Goal: Transaction & Acquisition: Book appointment/travel/reservation

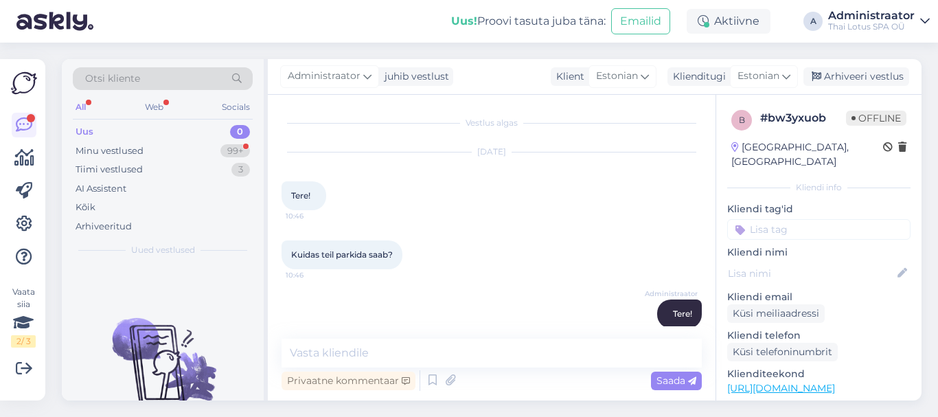
scroll to position [291, 0]
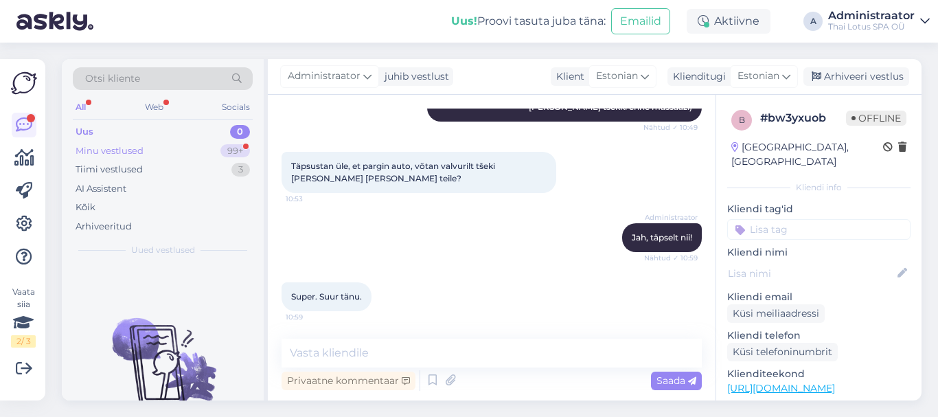
click at [234, 152] on div "99+" at bounding box center [235, 151] width 30 height 14
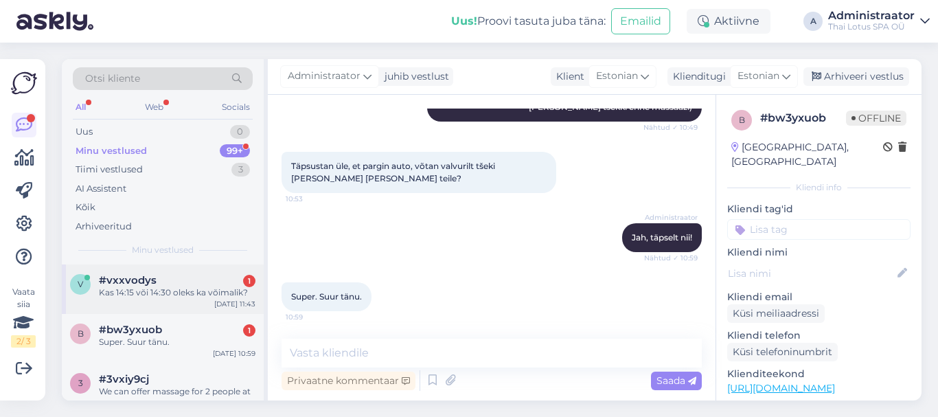
click at [158, 291] on div "Kas 14:15 või 14:30 oleks ka võimalik?" at bounding box center [177, 292] width 157 height 12
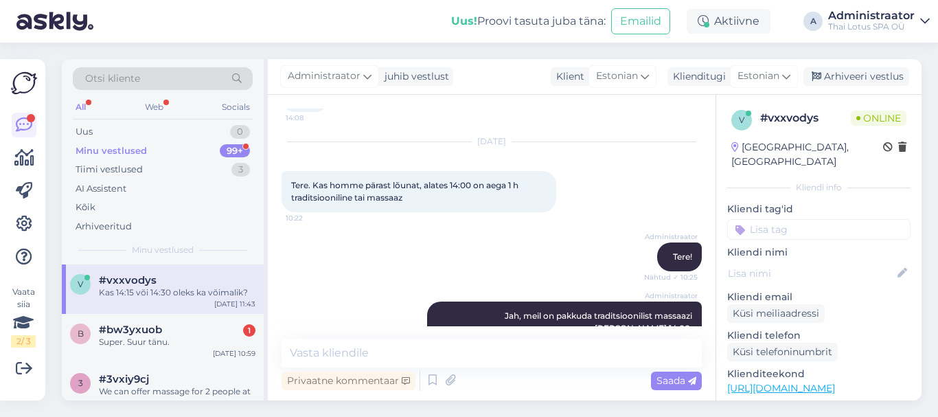
scroll to position [779, 0]
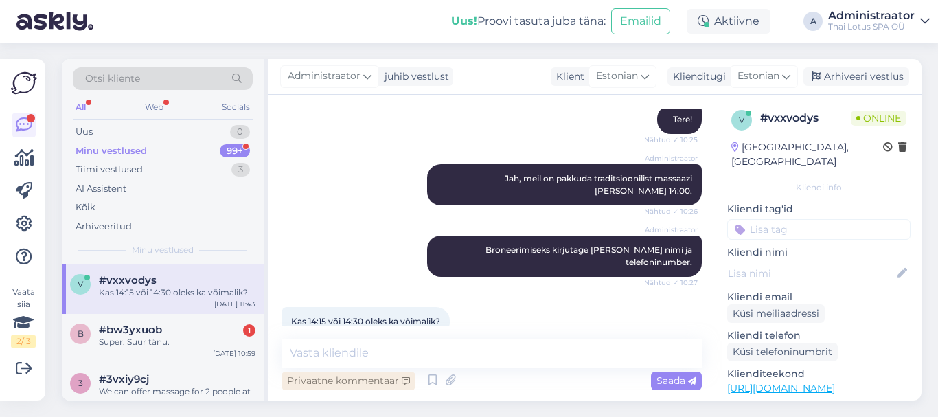
click at [377, 378] on div "Privaatne kommentaar" at bounding box center [349, 381] width 134 height 19
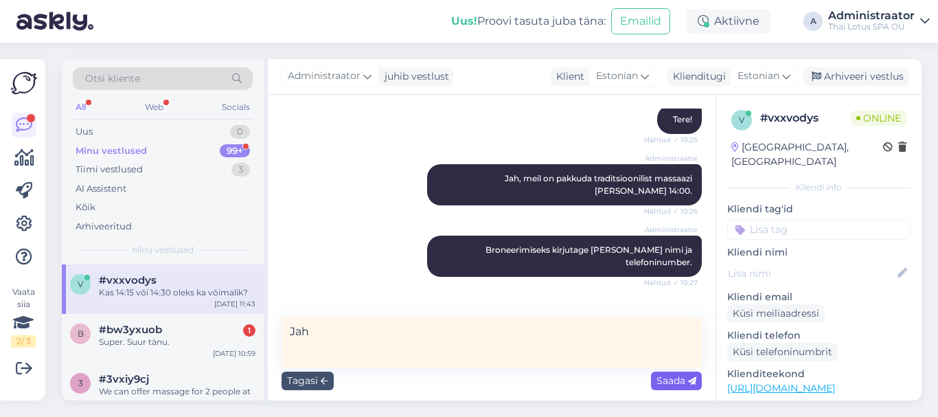
type textarea "Jah"
click at [668, 385] on span "Saada" at bounding box center [677, 380] width 40 height 12
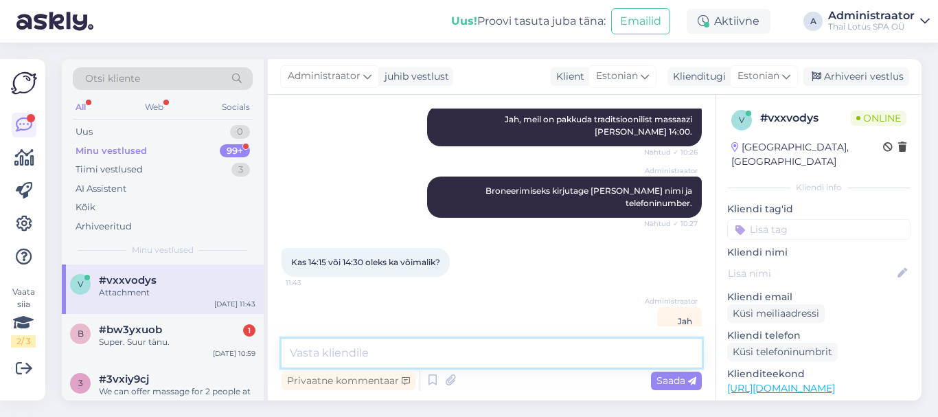
click at [453, 353] on textarea at bounding box center [492, 353] width 420 height 29
drag, startPoint x: 573, startPoint y: 181, endPoint x: 453, endPoint y: 177, distance: 119.6
click at [486, 185] on span "Broneerimiseks kirjutage [PERSON_NAME] nimi ja telefoninumber." at bounding box center [590, 196] width 209 height 23
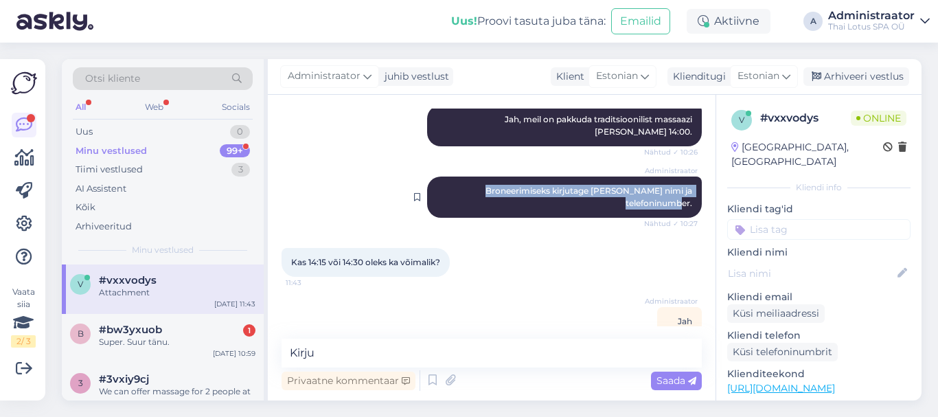
drag, startPoint x: 435, startPoint y: 180, endPoint x: 682, endPoint y: 183, distance: 247.3
click at [682, 183] on div "Administraator Broneerimiseks kirjutage [PERSON_NAME] nimi ja telefoninumber. N…" at bounding box center [564, 197] width 275 height 41
copy span "Broneerimiseks kirjutage [PERSON_NAME] nimi ja telefoninumber."
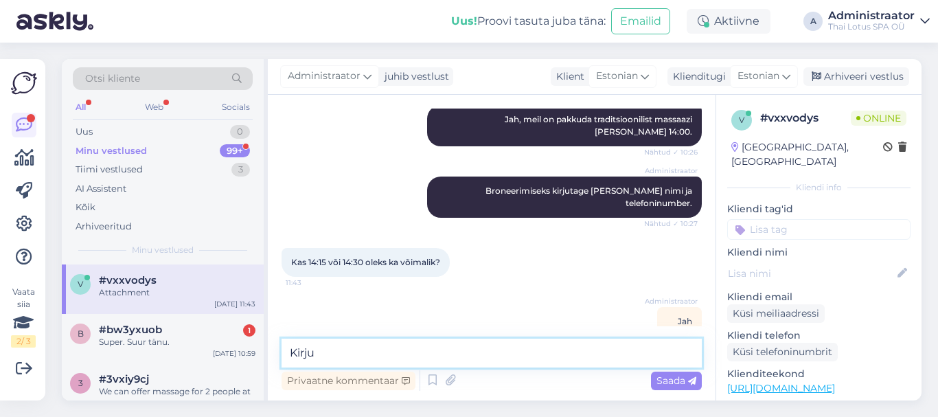
click at [337, 355] on textarea "Kirju" at bounding box center [492, 353] width 420 height 29
paste textarea "Broneerimiseks kirjutage [PERSON_NAME] nimi ja telefoninumber."
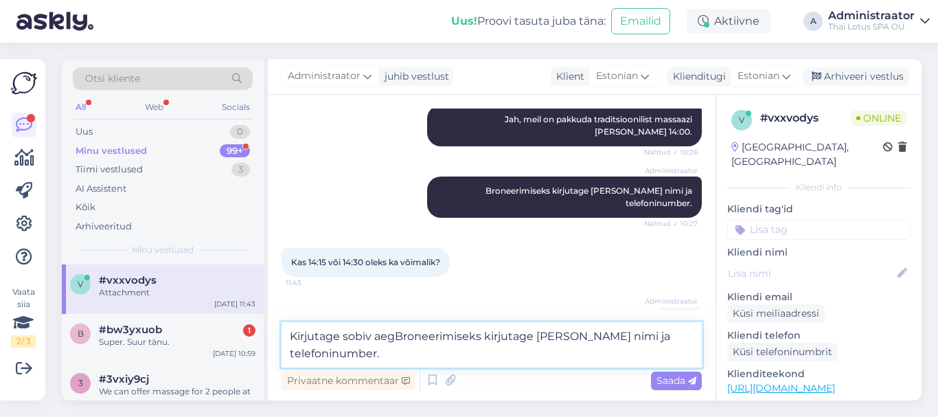
scroll to position [855, 0]
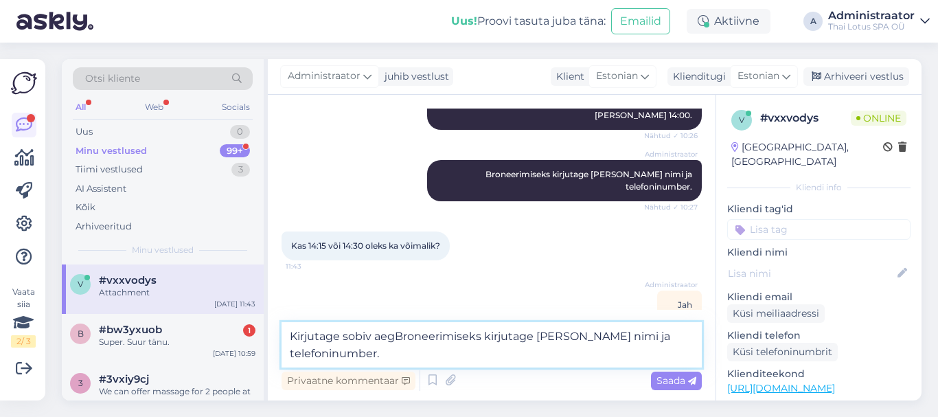
drag, startPoint x: 572, startPoint y: 337, endPoint x: 397, endPoint y: 337, distance: 175.1
click at [397, 337] on textarea "Kirjutage sobiv aegBroneerimiseks kirjutage [PERSON_NAME] nimi ja telefoninumbe…" at bounding box center [492, 344] width 420 height 45
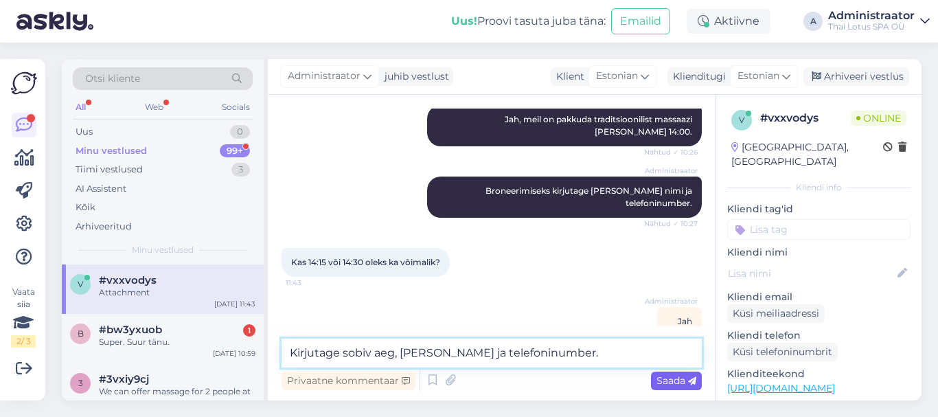
type textarea "Kirjutage sobiv aeg, [PERSON_NAME] ja telefoninumber."
click at [681, 381] on span "Saada" at bounding box center [677, 380] width 40 height 12
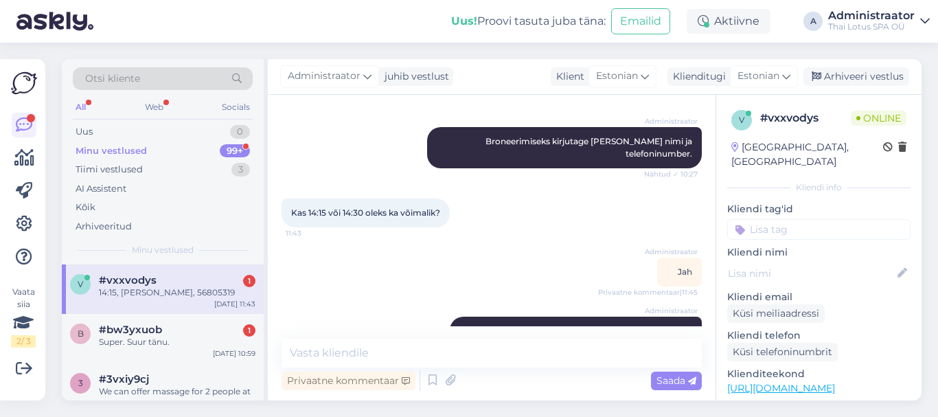
scroll to position [957, 0]
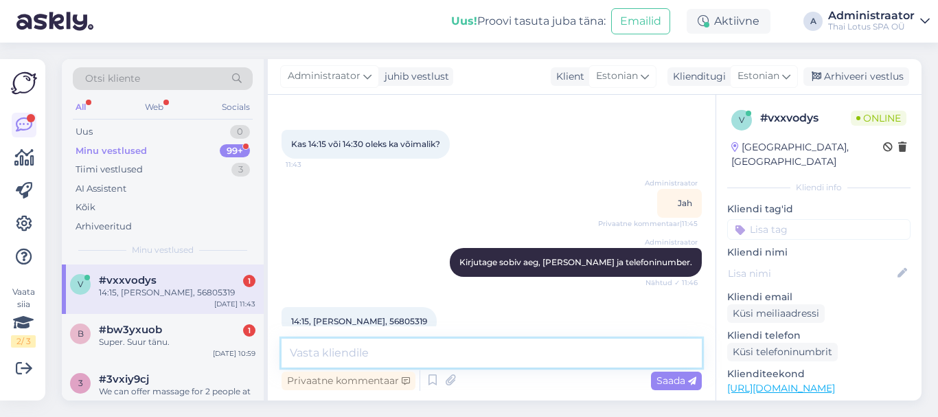
click at [354, 357] on textarea at bounding box center [492, 353] width 420 height 29
type textarea "Broneerime Teile aja [DATE][PERSON_NAME] 14:15."
click at [676, 380] on span "Saada" at bounding box center [677, 380] width 40 height 12
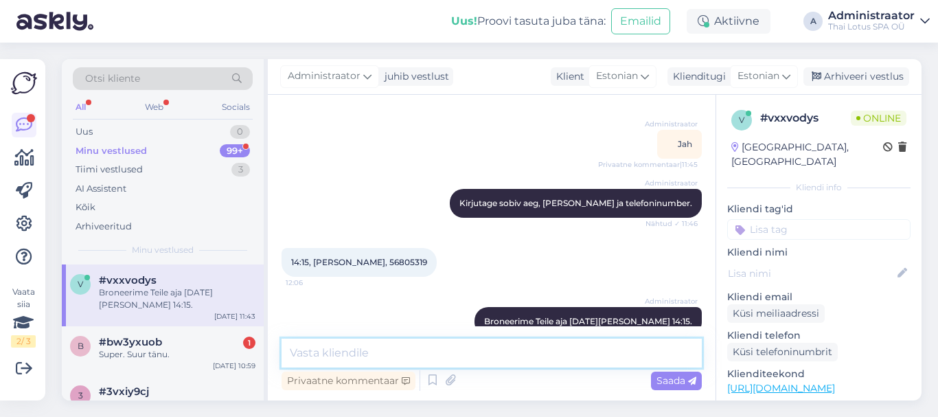
click at [501, 358] on textarea at bounding box center [492, 353] width 420 height 29
type textarea "Peatse kohtumiseni!"
click at [671, 380] on span "Saada" at bounding box center [677, 380] width 40 height 12
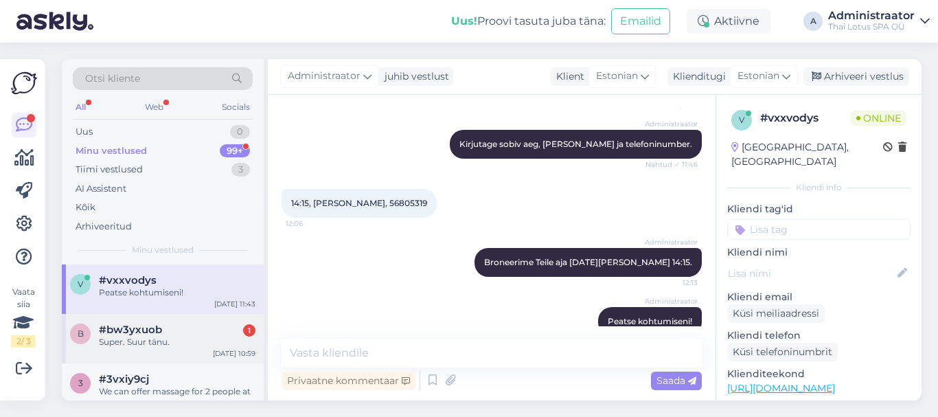
click at [144, 341] on div "Super. Suur tänu." at bounding box center [177, 342] width 157 height 12
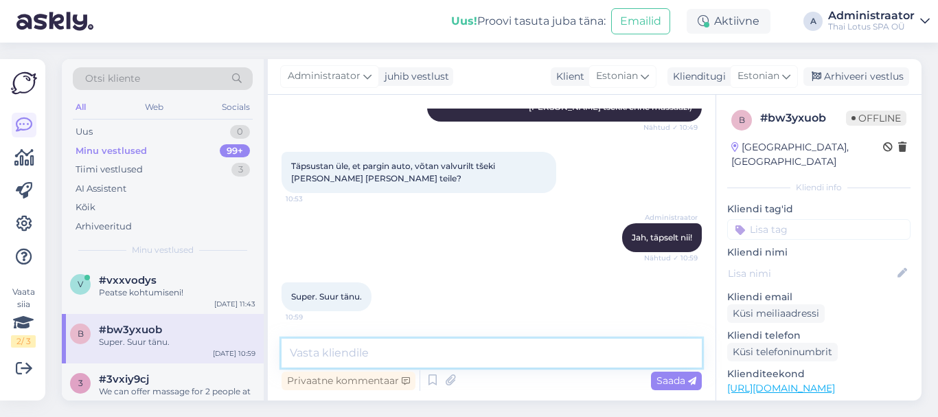
click at [400, 354] on textarea at bounding box center [492, 353] width 420 height 29
click at [148, 293] on div "Tänud!" at bounding box center [177, 292] width 157 height 12
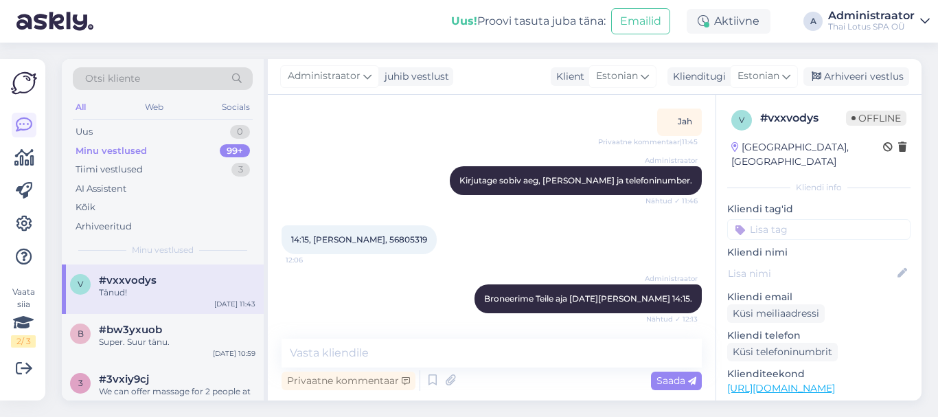
scroll to position [1134, 0]
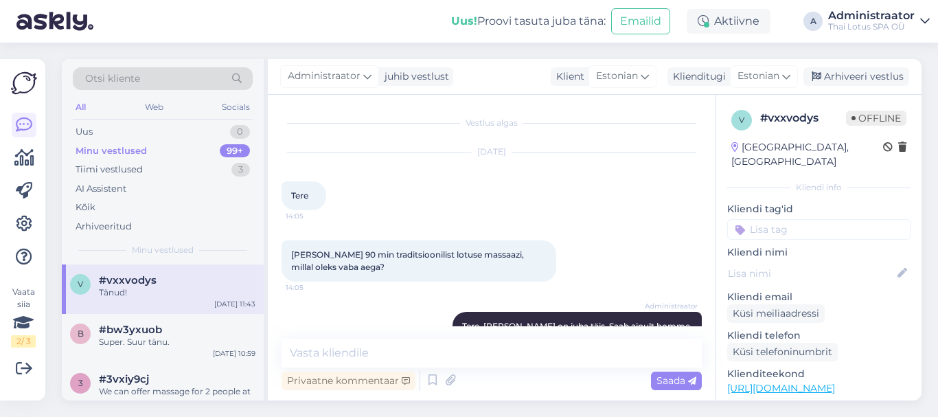
scroll to position [1134, 0]
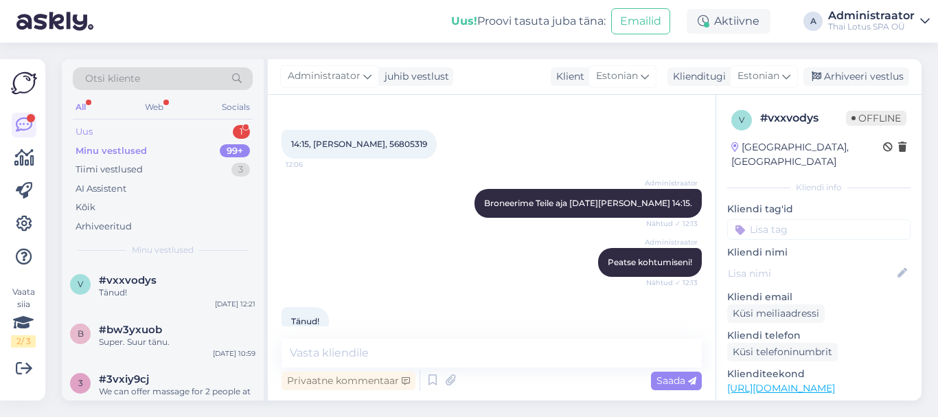
click at [107, 134] on div "Uus 1" at bounding box center [163, 131] width 180 height 19
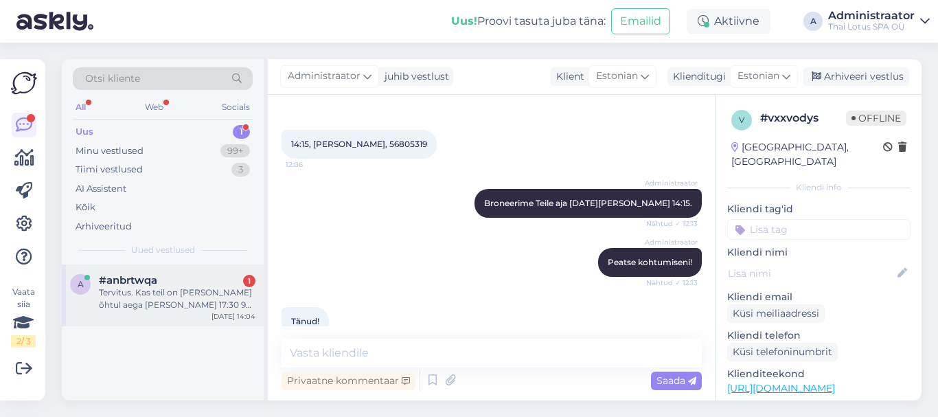
click at [159, 296] on div "Tervitus. Kas teil on täna õhtul aega miski kell 17:30 90 minutine massaaž mull…" at bounding box center [177, 298] width 157 height 25
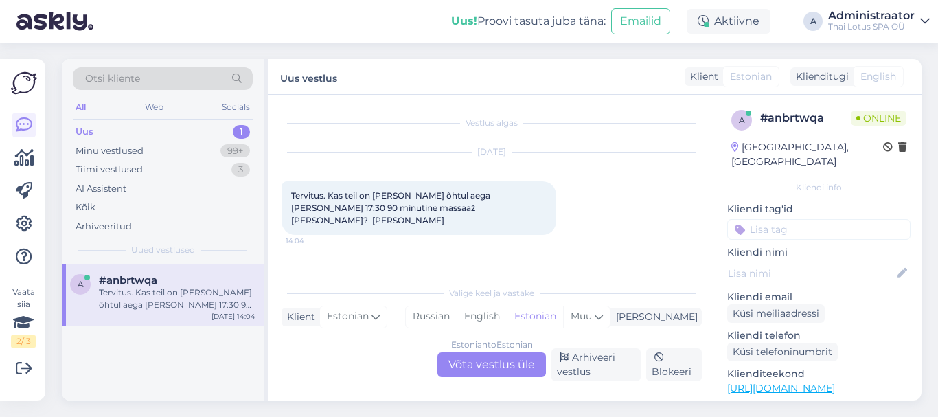
click at [491, 361] on div "Estonian to Estonian Võta vestlus üle" at bounding box center [491, 364] width 109 height 25
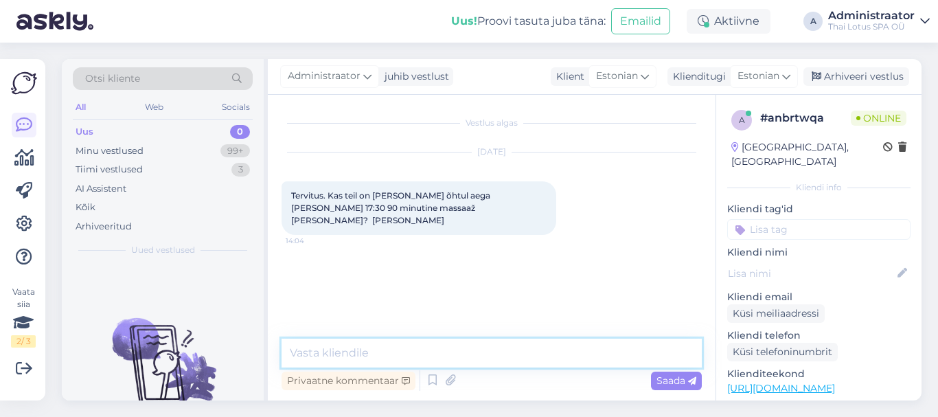
click at [414, 356] on textarea at bounding box center [492, 353] width 420 height 29
type textarea "J"
type textarea "Tere!"
type textarea "Jah, on aega!"
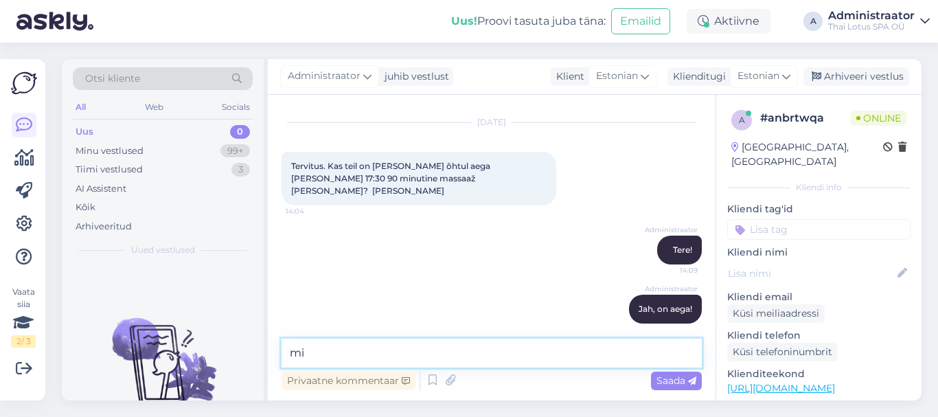
type textarea "m"
type textarea "Mis massaazi soovite?"
click at [670, 383] on span "Saada" at bounding box center [677, 380] width 40 height 12
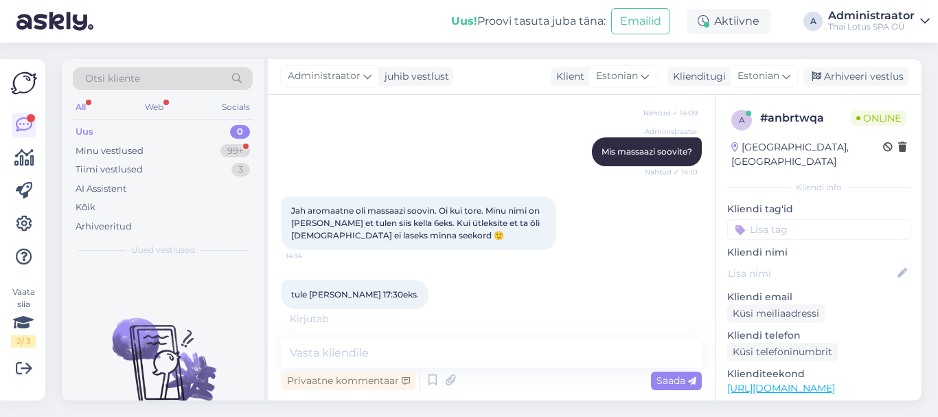
scroll to position [231, 0]
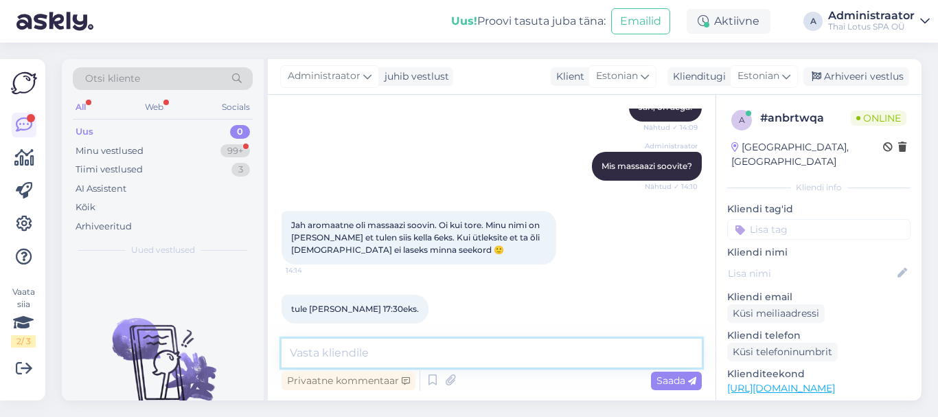
click at [474, 352] on textarea at bounding box center [492, 353] width 420 height 29
type textarea "Broneerime selle aja."
click at [665, 380] on span "Saada" at bounding box center [677, 380] width 40 height 12
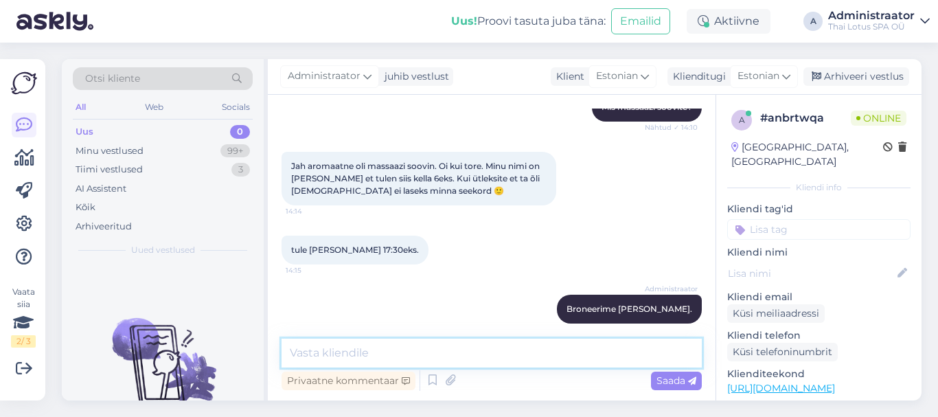
click at [414, 352] on textarea at bounding box center [492, 353] width 420 height 29
type textarea "Peatse kohtumiseni!"
click at [661, 378] on span "Saada" at bounding box center [677, 380] width 40 height 12
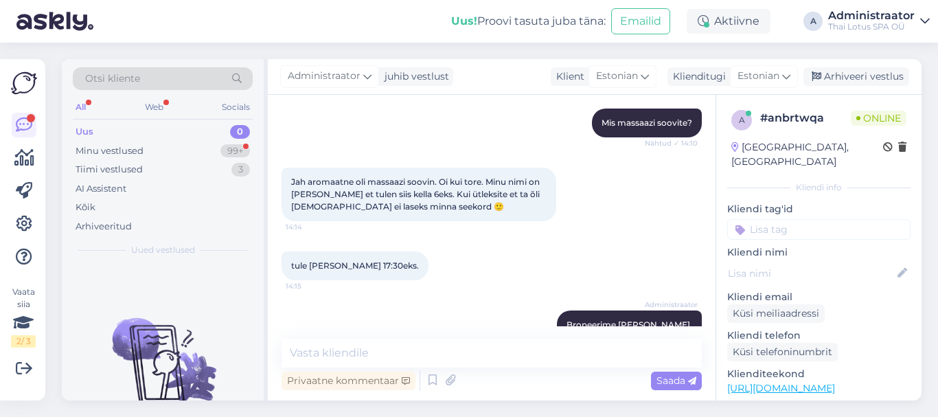
scroll to position [409, 0]
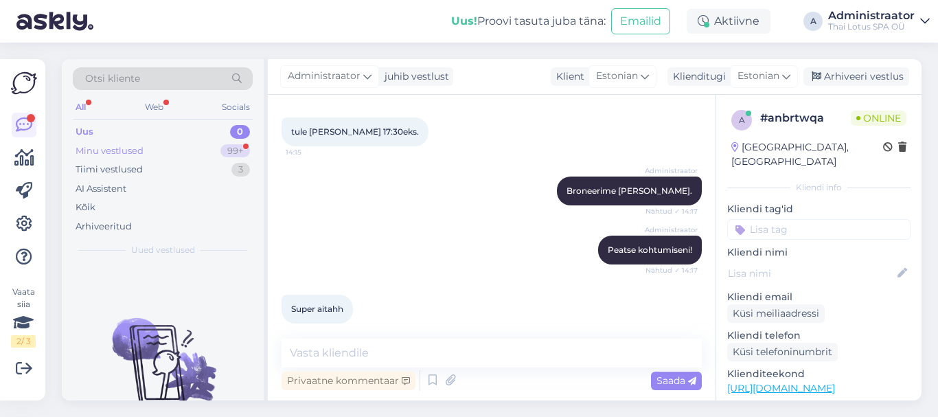
click at [146, 150] on div "Minu vestlused 99+" at bounding box center [163, 150] width 180 height 19
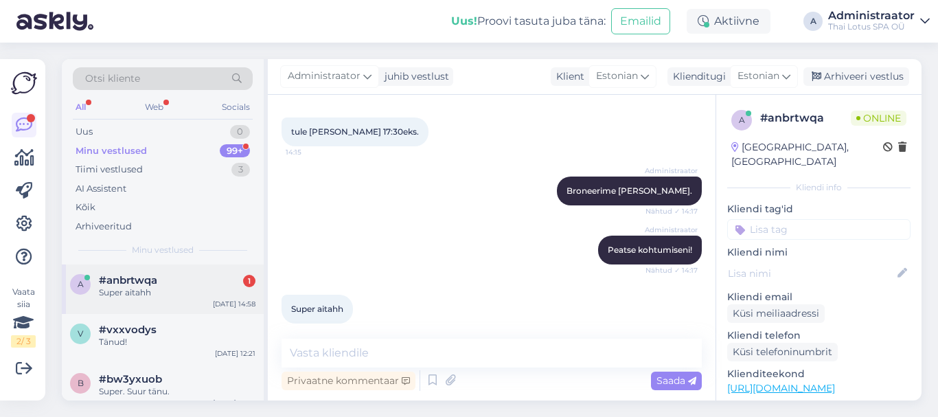
click at [150, 288] on div "Super aitahh" at bounding box center [177, 292] width 157 height 12
click at [369, 353] on textarea at bounding box center [492, 353] width 420 height 29
